Goal: Check status: Check status

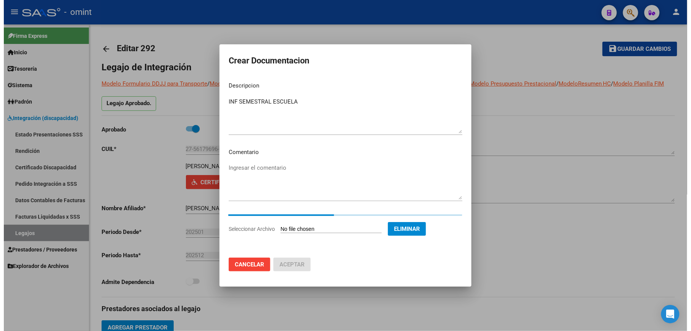
scroll to position [84, 0]
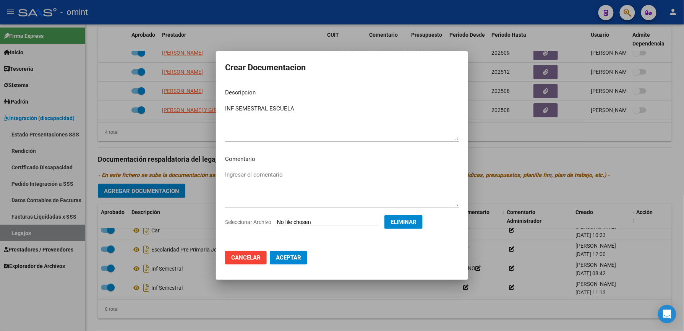
click at [289, 254] on span "Aceptar" at bounding box center [288, 257] width 25 height 7
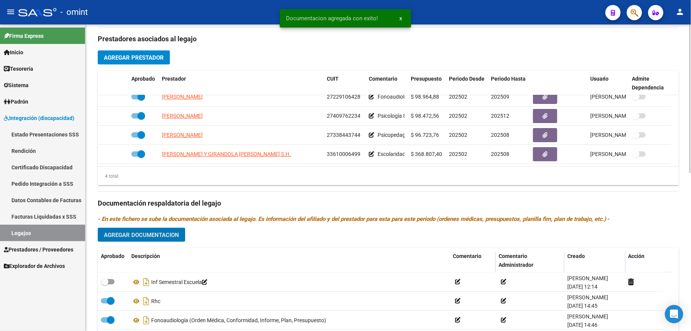
scroll to position [254, 0]
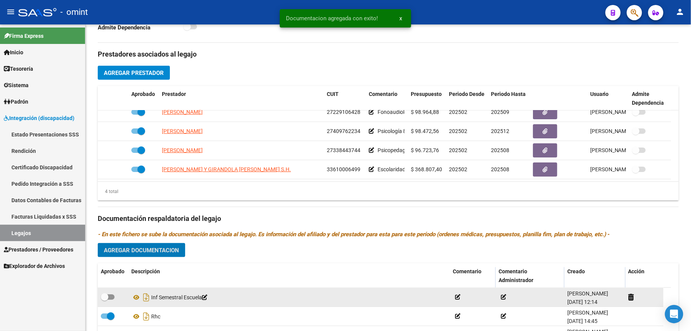
drag, startPoint x: 110, startPoint y: 295, endPoint x: 117, endPoint y: 295, distance: 6.9
click at [111, 295] on span at bounding box center [108, 296] width 14 height 5
click at [105, 300] on input "checkbox" at bounding box center [104, 300] width 0 height 0
checkbox input "true"
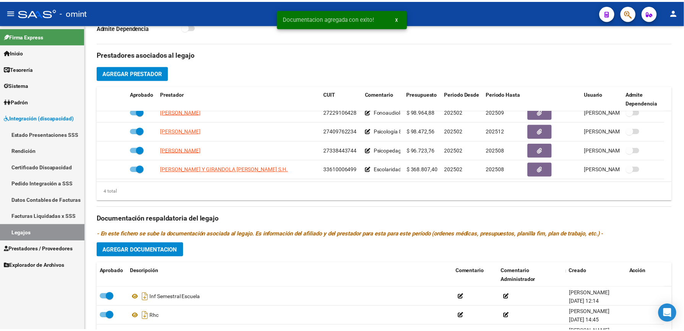
scroll to position [204, 0]
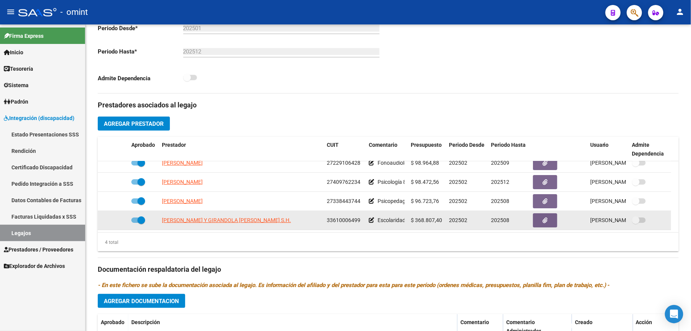
click at [138, 220] on span at bounding box center [142, 220] width 8 height 8
click at [135, 223] on input "checkbox" at bounding box center [135, 223] width 0 height 0
checkbox input "false"
click at [120, 221] on div at bounding box center [113, 220] width 24 height 9
click at [116, 222] on icon at bounding box center [117, 219] width 5 height 5
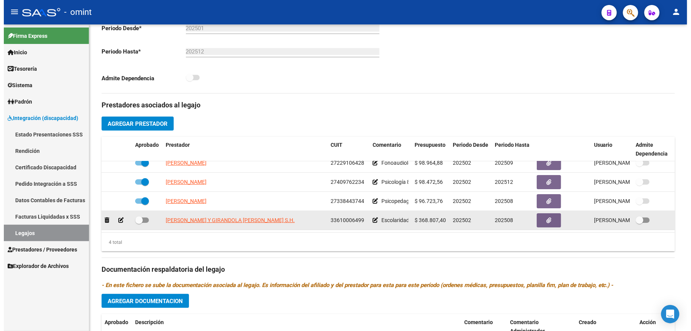
scroll to position [212, 0]
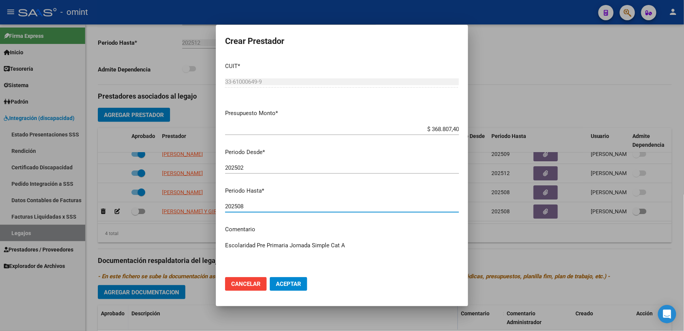
click at [263, 208] on input "202508" at bounding box center [342, 206] width 234 height 7
type input "202512"
click at [290, 283] on span "Aceptar" at bounding box center [288, 283] width 25 height 7
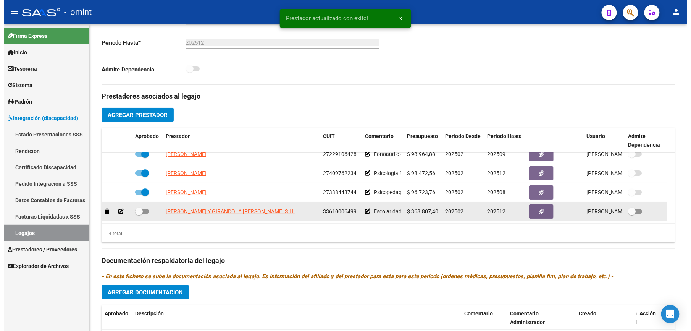
scroll to position [204, 0]
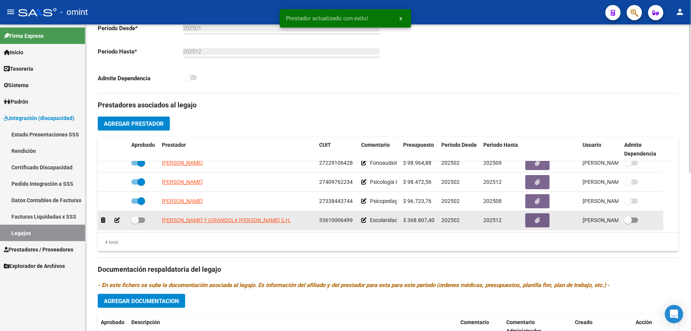
click at [139, 221] on span at bounding box center [138, 219] width 14 height 5
click at [135, 223] on input "checkbox" at bounding box center [135, 223] width 0 height 0
checkbox input "true"
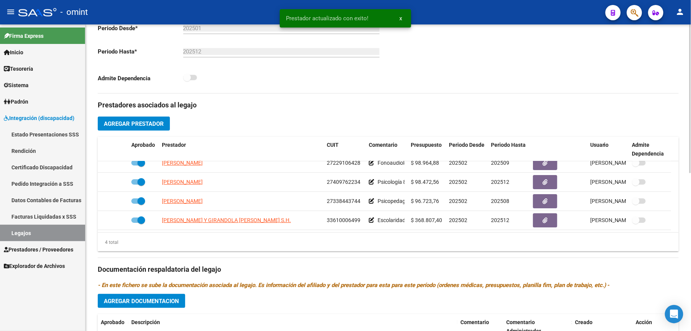
scroll to position [0, 0]
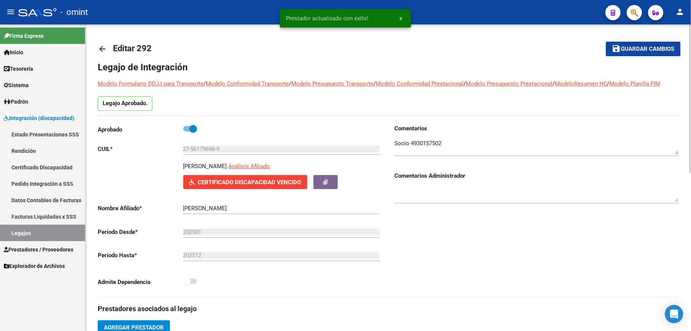
click at [657, 49] on span "Guardar cambios" at bounding box center [648, 49] width 53 height 7
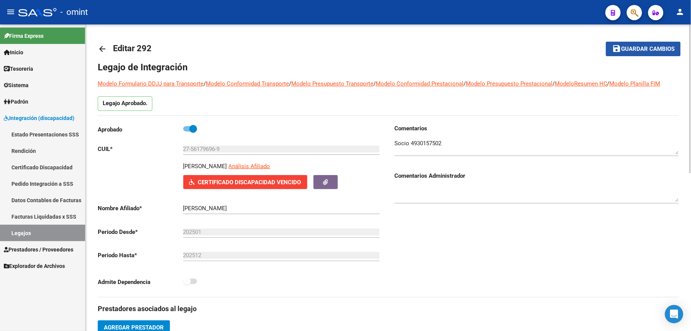
click at [640, 46] on span "Guardar cambios" at bounding box center [648, 49] width 53 height 7
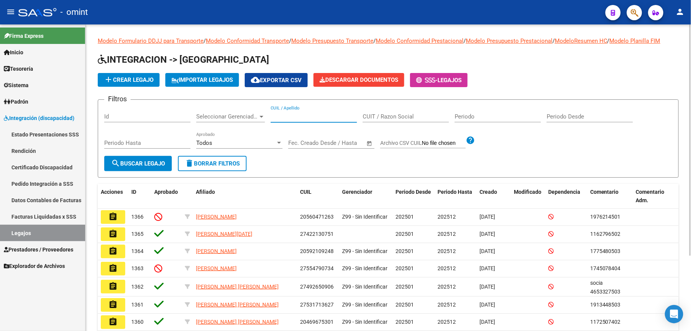
click at [300, 115] on input "CUIL / Apellido" at bounding box center [314, 116] width 86 height 7
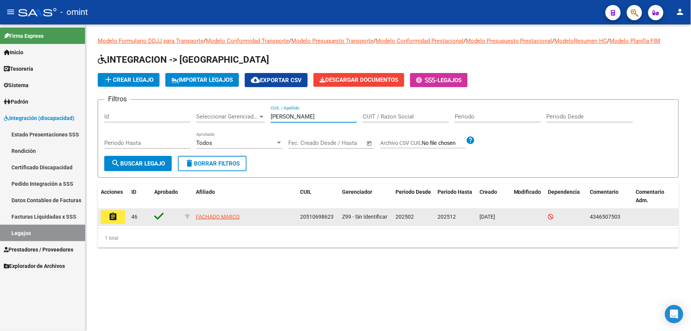
type input "fachado marco"
click at [113, 214] on mat-icon "assignment" at bounding box center [112, 216] width 9 height 9
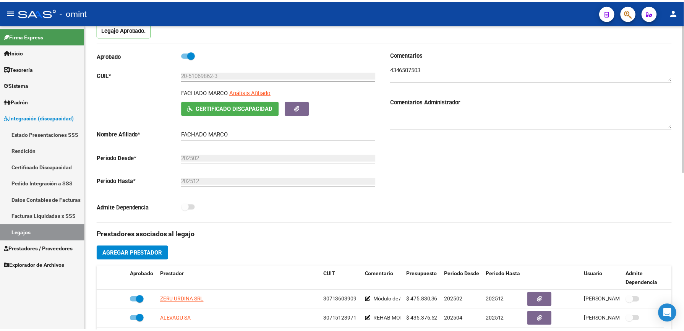
scroll to position [306, 0]
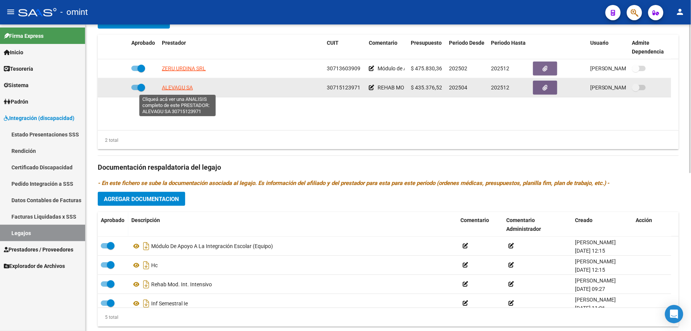
click at [185, 90] on span "ALEVAGU SA" at bounding box center [177, 87] width 31 height 6
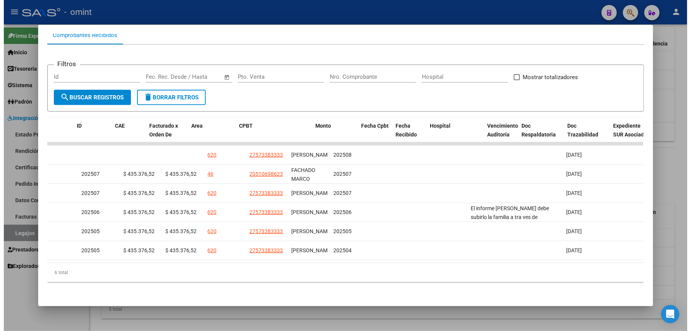
scroll to position [0, 0]
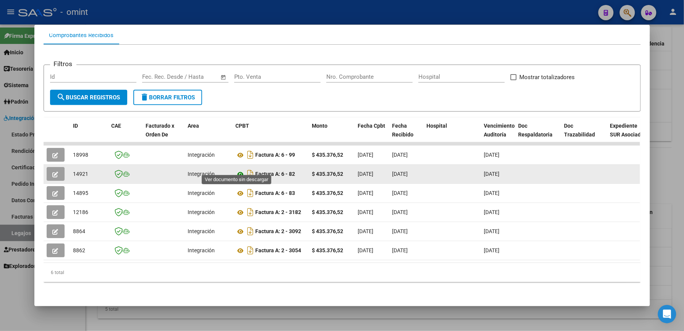
click at [237, 170] on icon at bounding box center [241, 174] width 10 height 9
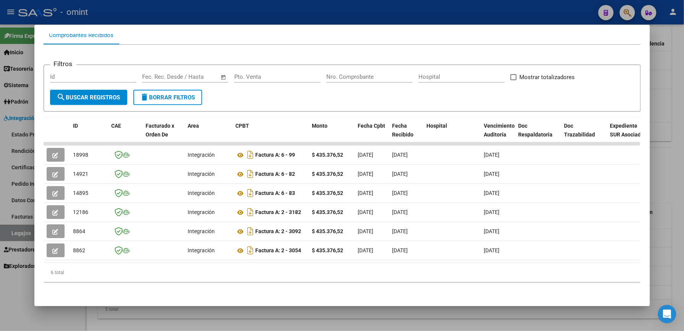
click at [358, 11] on div at bounding box center [342, 165] width 684 height 331
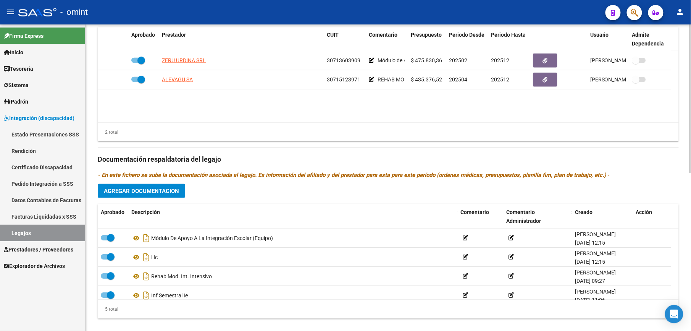
scroll to position [306, 0]
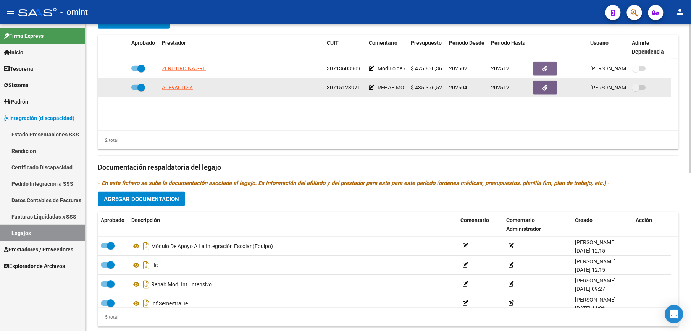
drag, startPoint x: 328, startPoint y: 87, endPoint x: 361, endPoint y: 87, distance: 32.9
click at [361, 87] on div "30715123971" at bounding box center [345, 87] width 36 height 9
drag, startPoint x: 361, startPoint y: 87, endPoint x: 353, endPoint y: 90, distance: 7.7
copy span "30715123971"
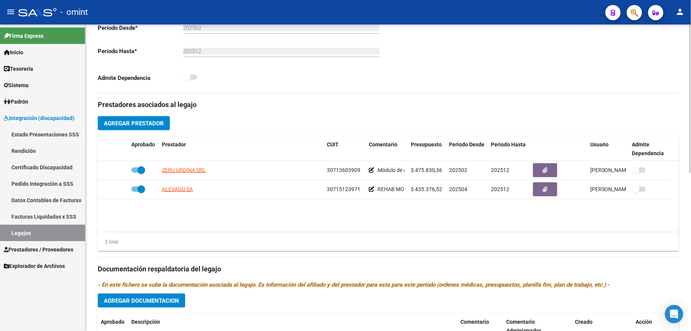
scroll to position [102, 0]
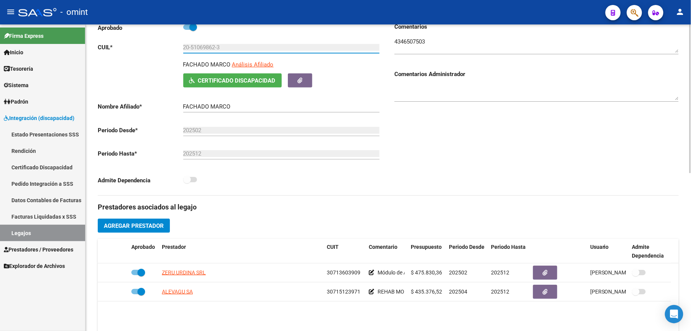
drag, startPoint x: 228, startPoint y: 48, endPoint x: 165, endPoint y: 49, distance: 62.7
click at [165, 49] on app-form-text-field "CUIL * 20-51069862-3 Ingresar CUIL" at bounding box center [239, 47] width 282 height 7
drag, startPoint x: 165, startPoint y: 49, endPoint x: 195, endPoint y: 49, distance: 29.8
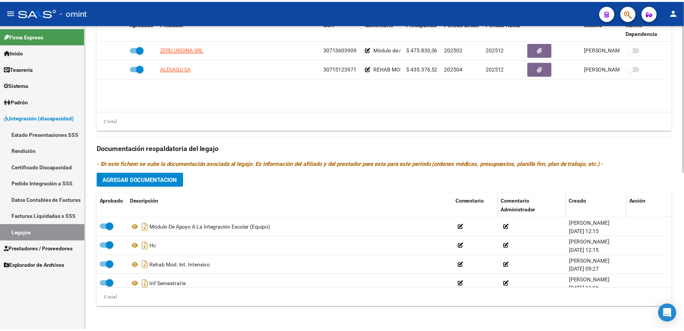
scroll to position [326, 0]
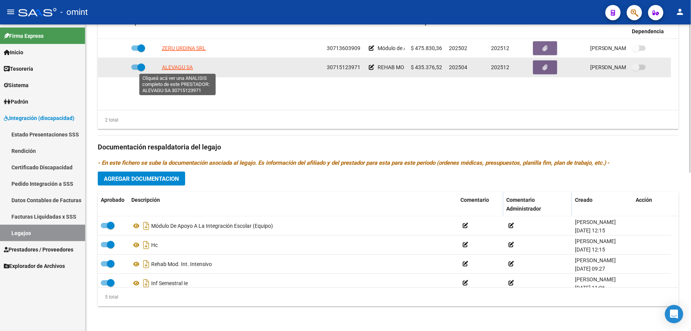
click at [176, 66] on span "ALEVAGU SA" at bounding box center [177, 67] width 31 height 6
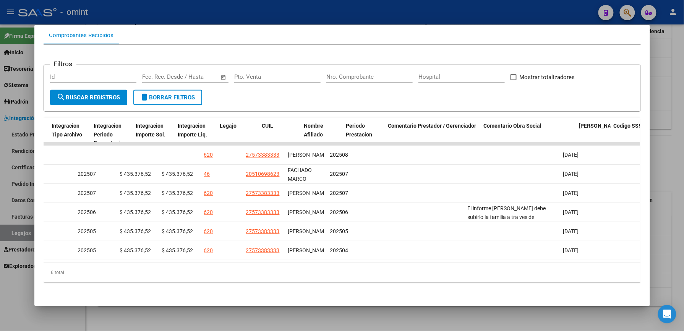
scroll to position [0, 0]
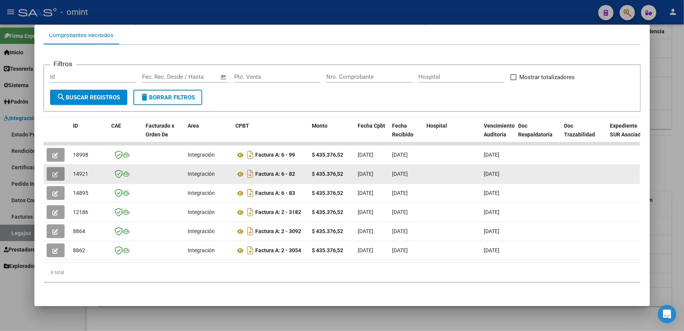
click at [49, 167] on button "button" at bounding box center [56, 174] width 18 height 14
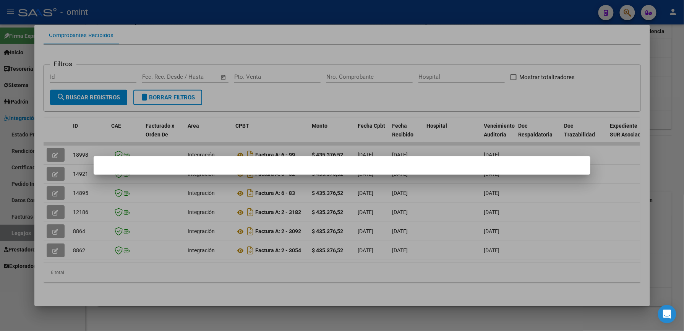
drag, startPoint x: 395, startPoint y: 29, endPoint x: 256, endPoint y: 73, distance: 145.6
click at [391, 31] on div at bounding box center [342, 165] width 684 height 331
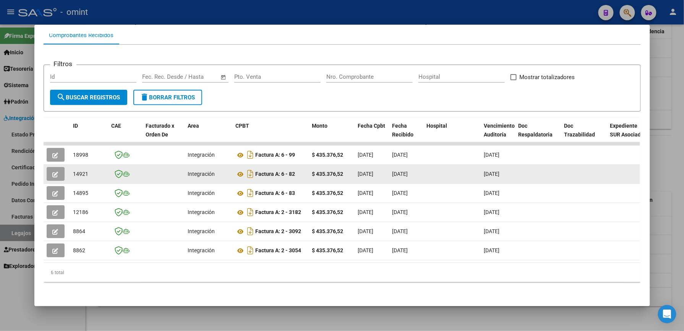
click at [57, 167] on button "button" at bounding box center [56, 174] width 18 height 14
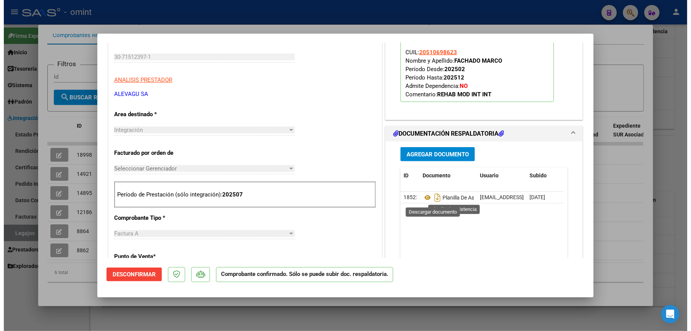
scroll to position [254, 0]
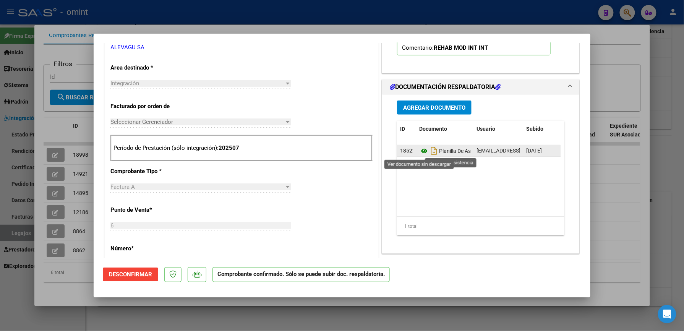
click at [419, 151] on icon at bounding box center [424, 150] width 10 height 9
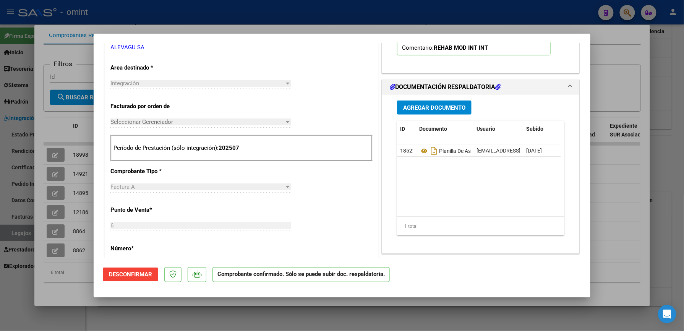
click at [599, 79] on div at bounding box center [342, 165] width 684 height 331
type input "$ 0,00"
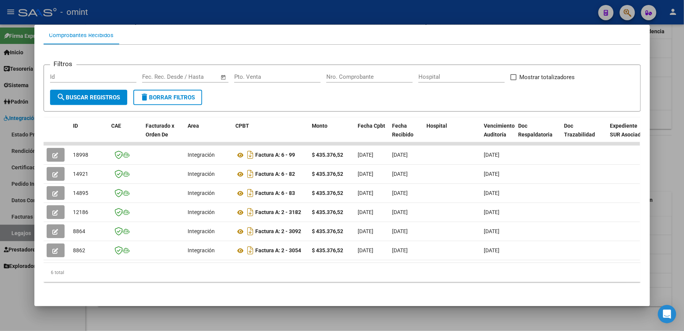
click at [387, 15] on div at bounding box center [342, 165] width 684 height 331
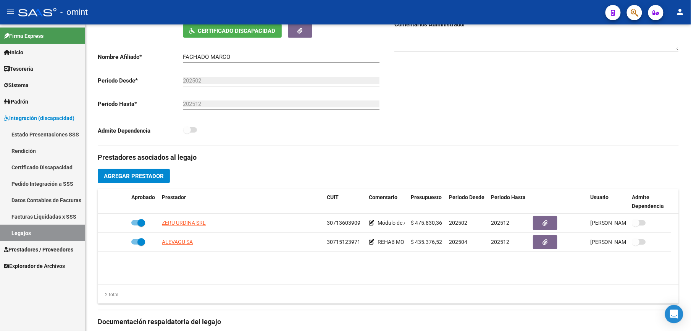
scroll to position [21, 0]
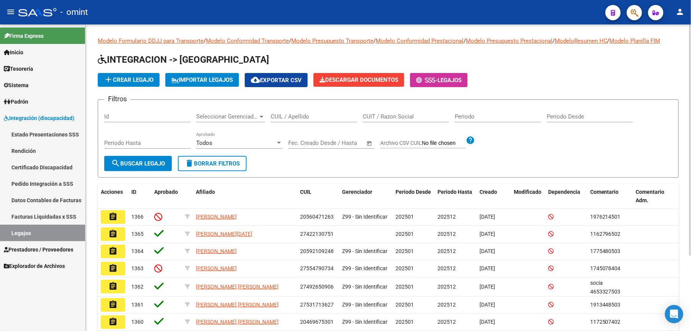
click at [287, 115] on input "CUIL / Apellido" at bounding box center [314, 116] width 86 height 7
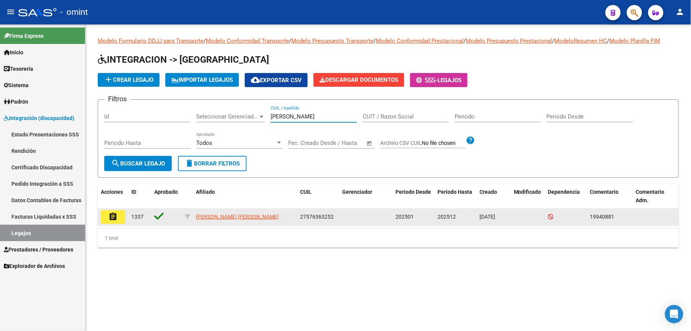
type input "fernandez ah"
click at [114, 215] on mat-icon "assignment" at bounding box center [112, 216] width 9 height 9
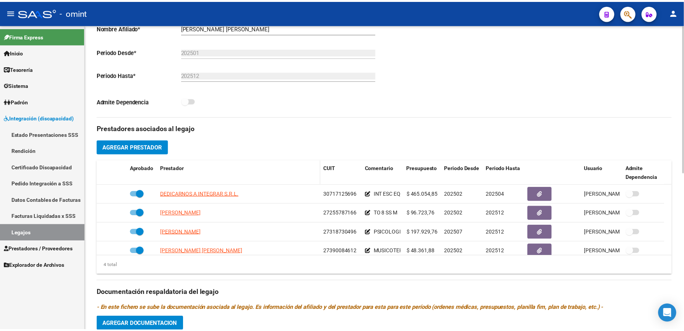
scroll to position [204, 0]
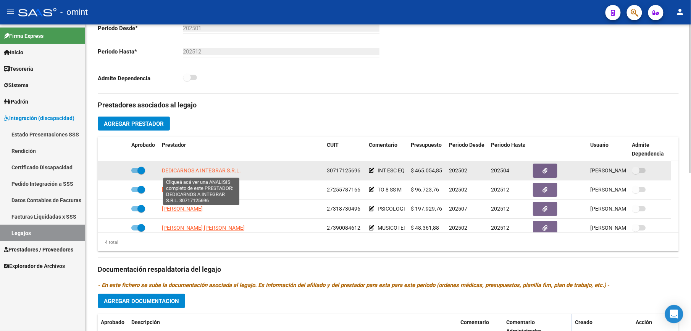
click at [217, 173] on span "DEDICARNOS A INTEGRAR S.R.L." at bounding box center [201, 170] width 79 height 6
type textarea "30717125696"
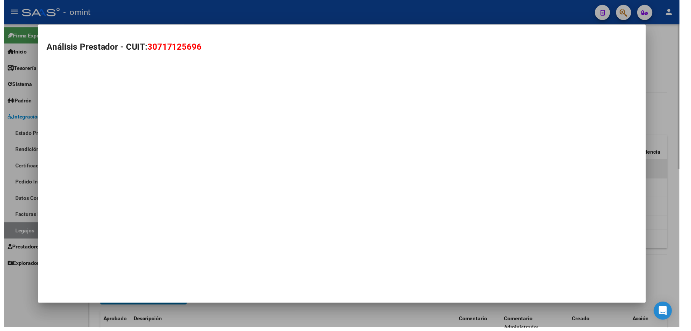
scroll to position [212, 0]
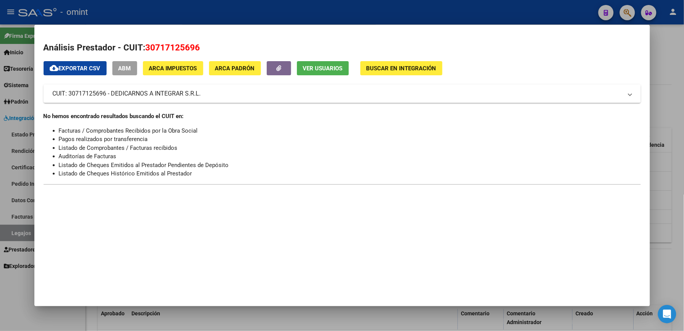
click at [337, 16] on div at bounding box center [342, 165] width 684 height 331
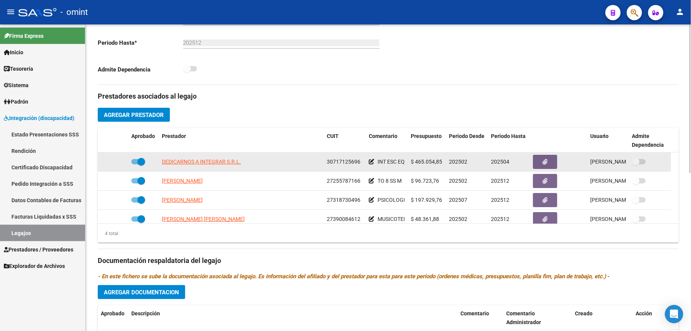
scroll to position [204, 0]
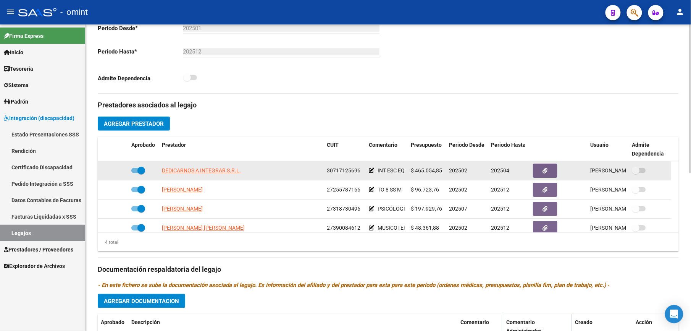
drag, startPoint x: 327, startPoint y: 170, endPoint x: 361, endPoint y: 170, distance: 34.0
click at [361, 170] on div "30717125696" at bounding box center [345, 170] width 36 height 9
drag, startPoint x: 361, startPoint y: 170, endPoint x: 351, endPoint y: 170, distance: 9.6
copy span "30717125696"
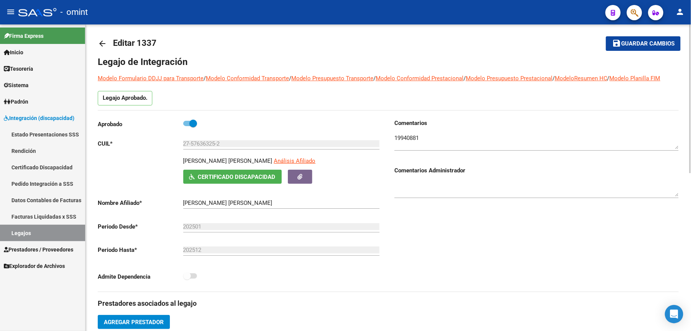
scroll to position [0, 0]
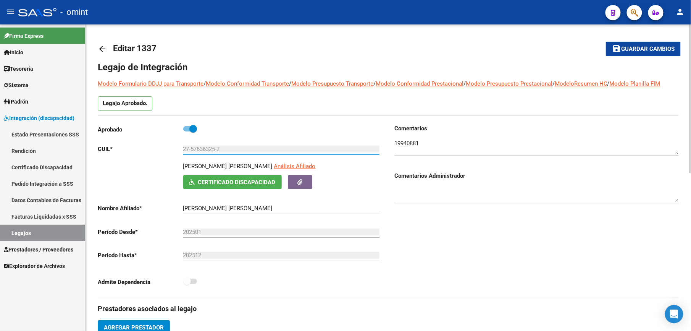
drag, startPoint x: 226, startPoint y: 151, endPoint x: 180, endPoint y: 151, distance: 45.8
click at [180, 151] on app-form-text-field "CUIL * 27-57636325-2 Ingresar CUIL" at bounding box center [239, 149] width 282 height 7
drag, startPoint x: 180, startPoint y: 151, endPoint x: 194, endPoint y: 150, distance: 14.1
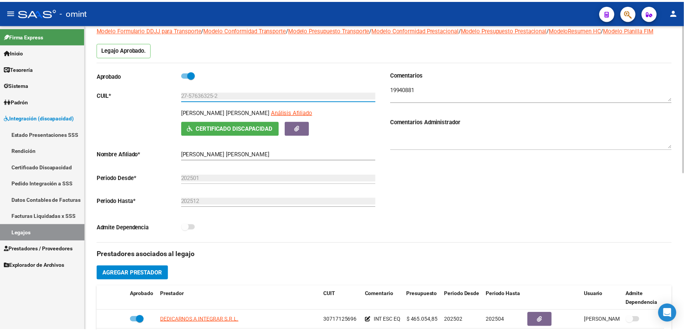
scroll to position [204, 0]
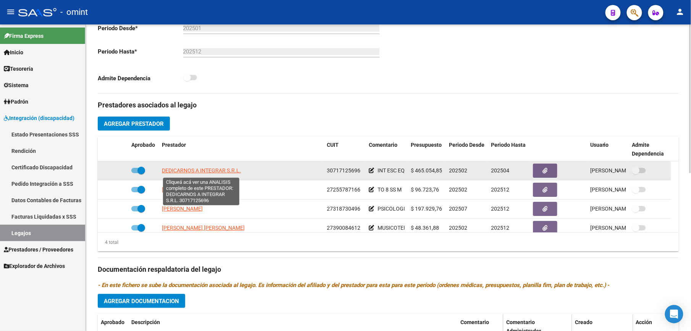
click at [210, 172] on span "DEDICARNOS A INTEGRAR S.R.L." at bounding box center [201, 170] width 79 height 6
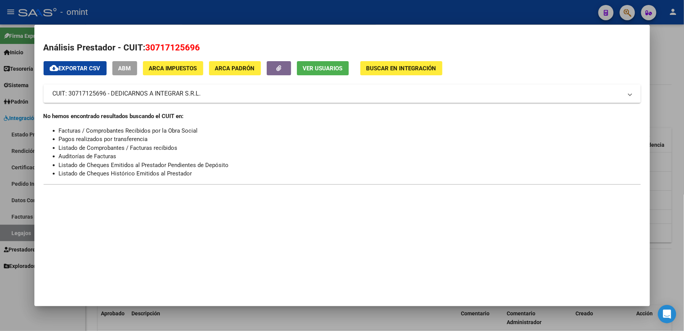
click at [378, 19] on div at bounding box center [342, 165] width 684 height 331
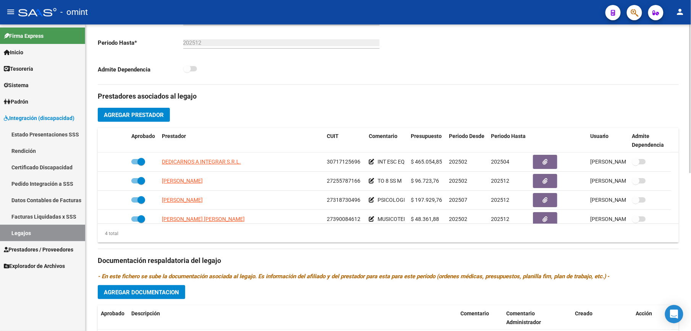
scroll to position [204, 0]
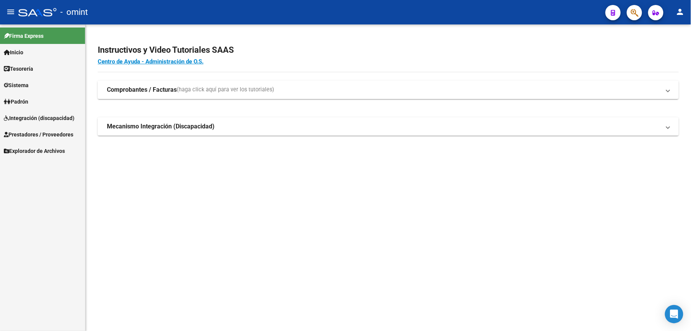
click at [39, 116] on span "Integración (discapacidad)" at bounding box center [39, 118] width 71 height 8
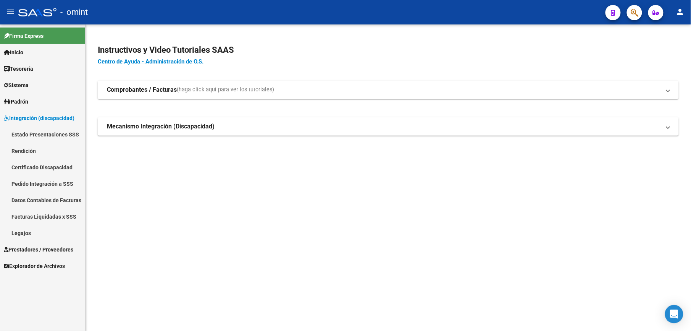
click at [53, 215] on link "Facturas Liquidadas x SSS" at bounding box center [42, 216] width 85 height 16
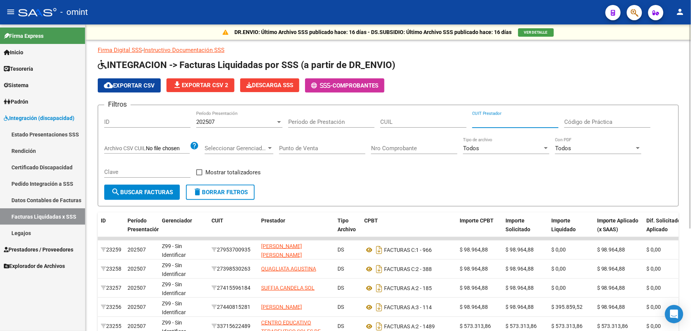
paste input "30-71512397-1"
type input "30-71512397-1"
click at [234, 124] on div "202507" at bounding box center [235, 121] width 79 height 7
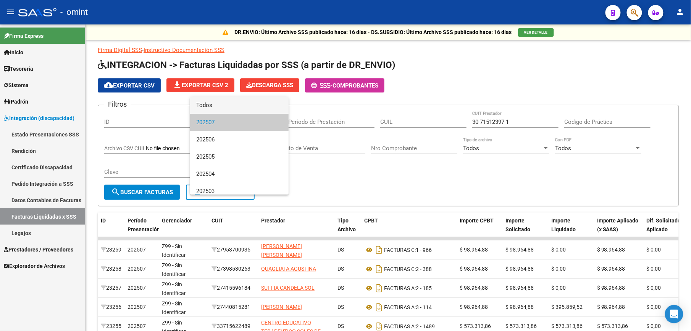
click at [222, 109] on span "Todos" at bounding box center [239, 105] width 86 height 17
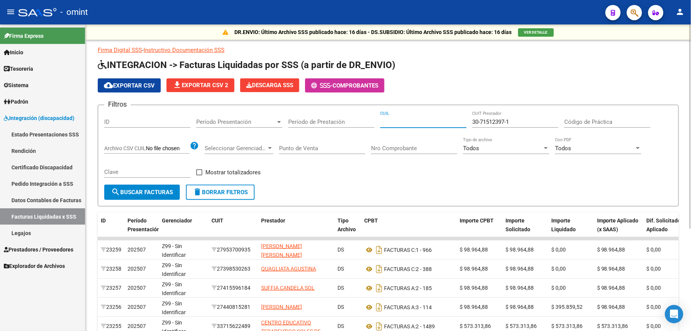
paste input "20-51069862-3"
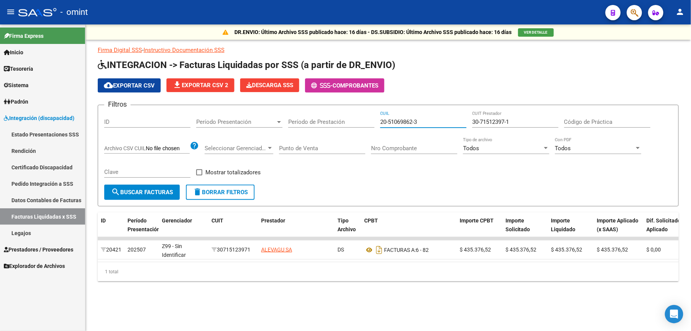
type input "20-51069862-3"
drag, startPoint x: 517, startPoint y: 120, endPoint x: 445, endPoint y: 129, distance: 72.5
click at [446, 129] on div "Filtros ID Período Presentación Período Presentación Período de Prestación 20-5…" at bounding box center [388, 147] width 568 height 73
paste input "712569-6"
type input "30-71712569-6"
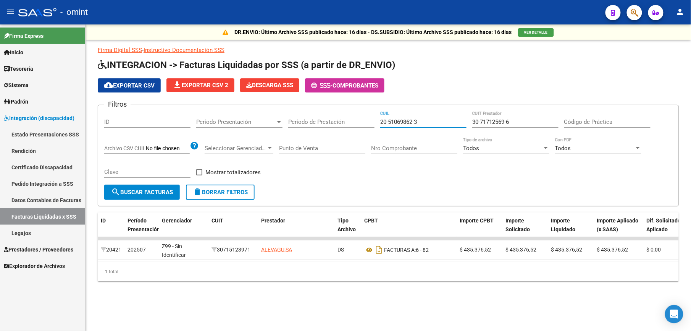
drag, startPoint x: 427, startPoint y: 124, endPoint x: 342, endPoint y: 124, distance: 84.4
click at [342, 124] on div "Filtros ID Período Presentación Período Presentación Período de Prestación 20-5…" at bounding box center [388, 147] width 568 height 73
paste input "7-57636325-2"
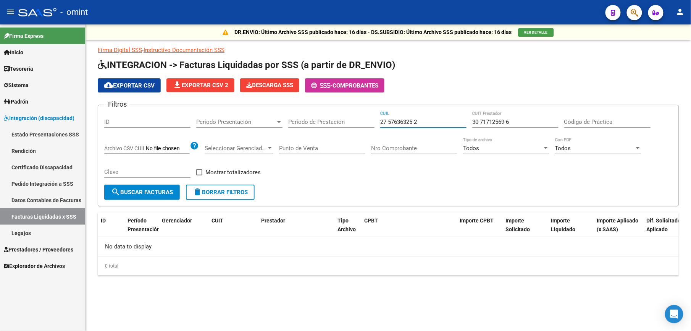
type input "27-57636325-2"
